Goal: Task Accomplishment & Management: Manage account settings

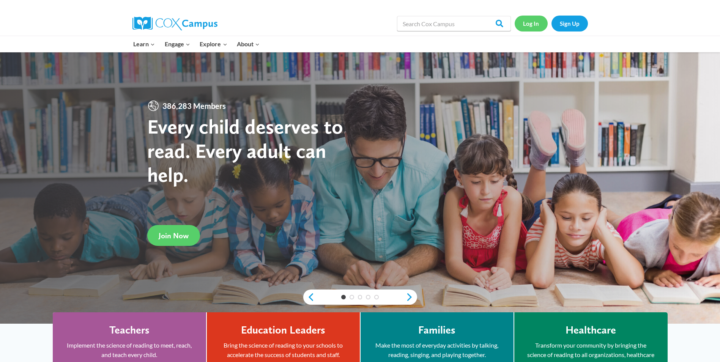
click at [526, 22] on link "Log In" at bounding box center [531, 24] width 33 height 16
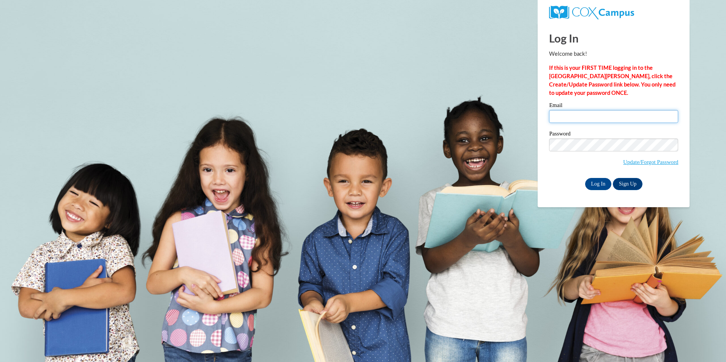
click at [553, 120] on input "Email" at bounding box center [613, 116] width 129 height 13
type input "[EMAIL_ADDRESS][DOMAIN_NAME]"
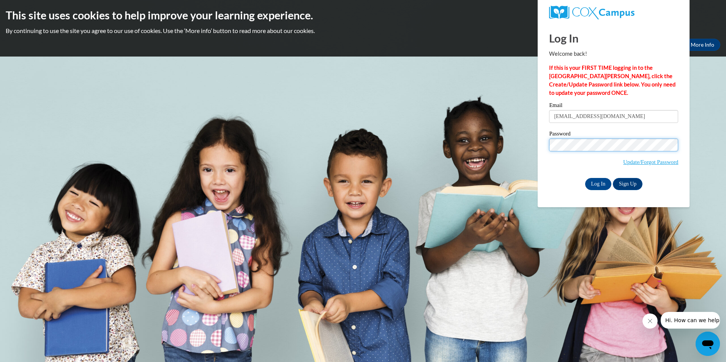
click at [585, 178] on input "Log In" at bounding box center [598, 184] width 27 height 12
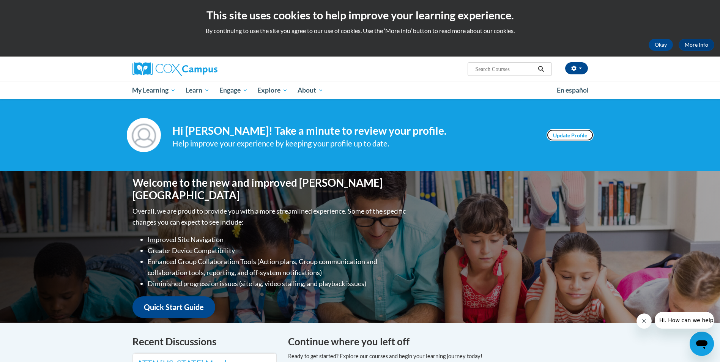
click at [575, 137] on link "Update Profile" at bounding box center [570, 135] width 47 height 12
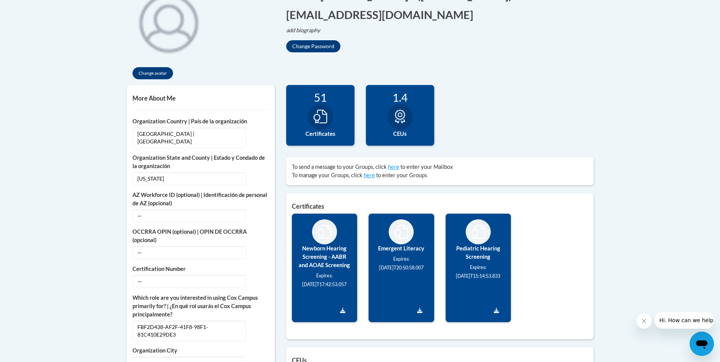
scroll to position [228, 0]
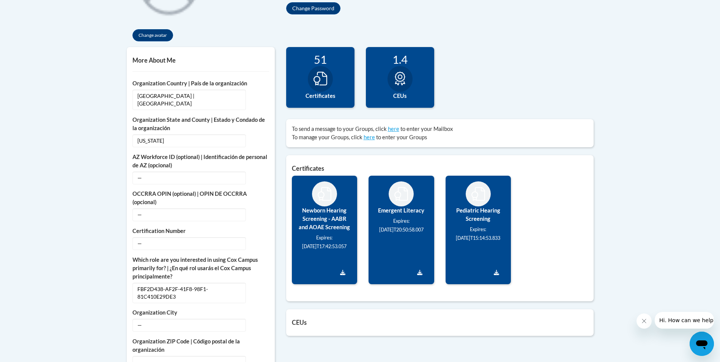
click at [703, 341] on icon "Open messaging window" at bounding box center [702, 345] width 11 height 9
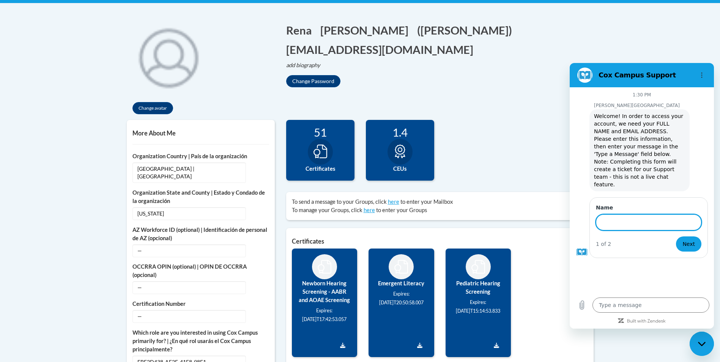
scroll to position [114, 0]
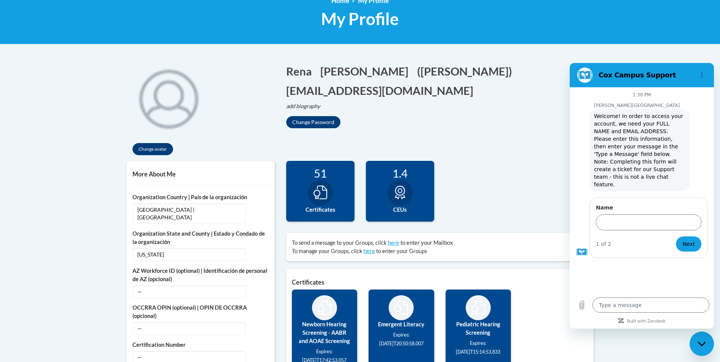
click at [698, 344] on div "Close messaging window" at bounding box center [702, 344] width 23 height 23
type textarea "x"
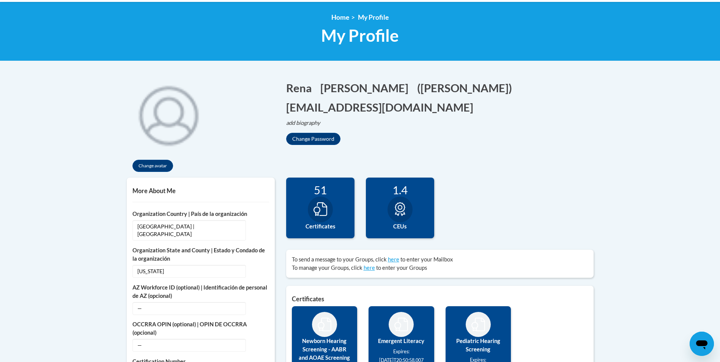
scroll to position [0, 0]
